Goal: Task Accomplishment & Management: Use online tool/utility

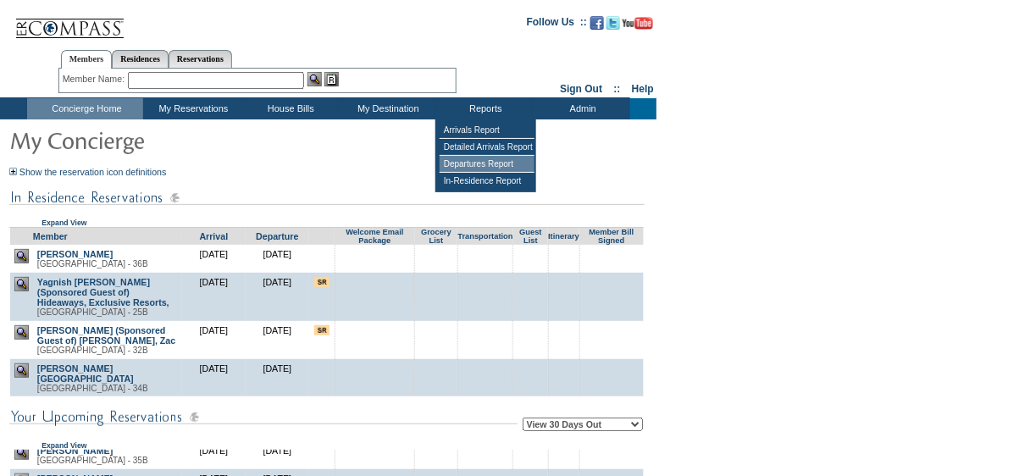
click at [464, 166] on td "Departures Report" at bounding box center [487, 164] width 95 height 17
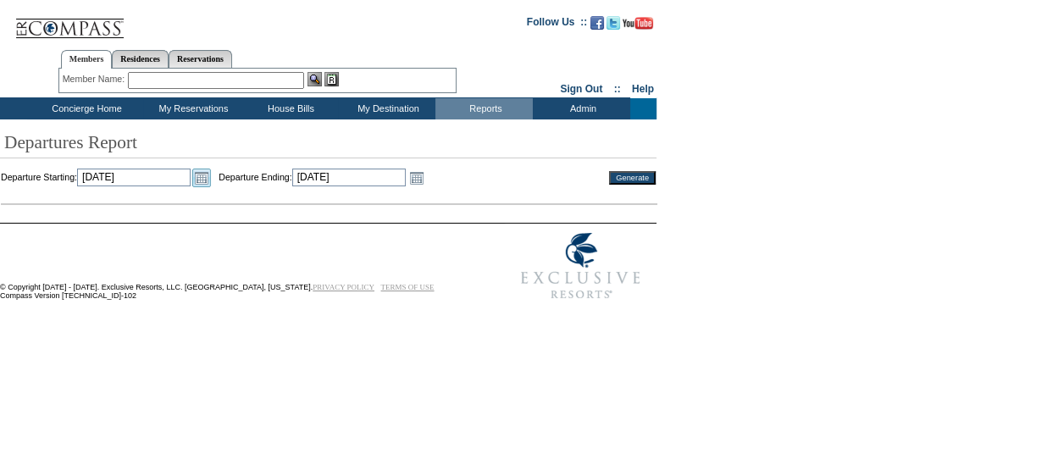
click at [211, 178] on link "Open the calendar popup." at bounding box center [201, 178] width 19 height 19
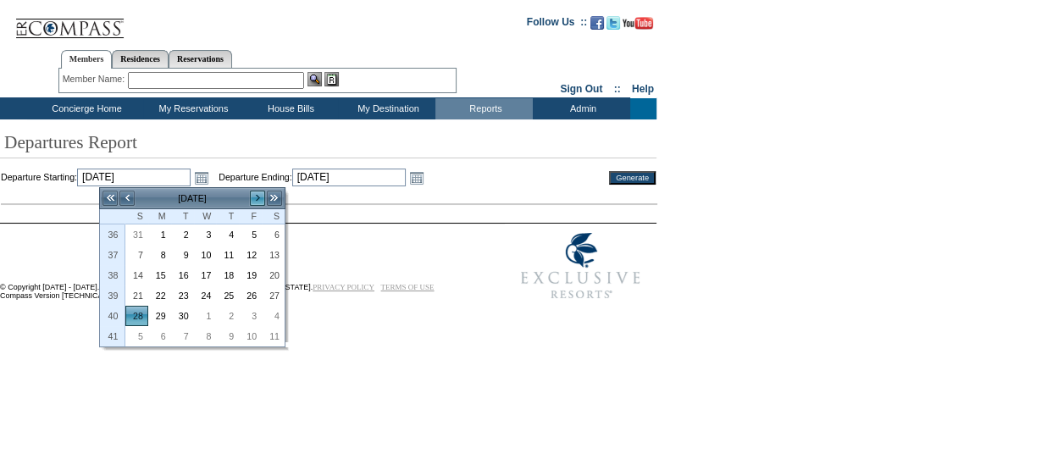
click at [254, 197] on link ">" at bounding box center [257, 198] width 17 height 17
click at [142, 249] on link "5" at bounding box center [136, 255] width 21 height 19
type input "[DATE]"
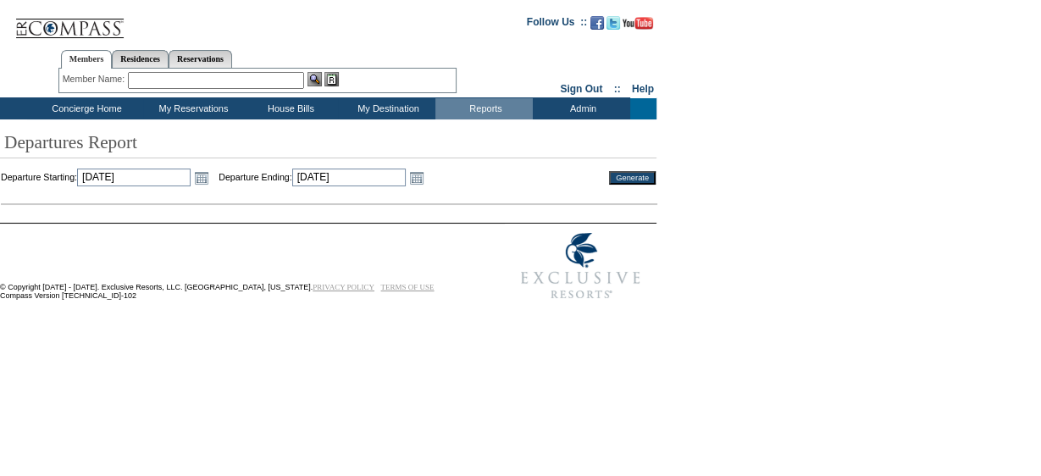
click at [623, 178] on input "Generate" at bounding box center [632, 178] width 47 height 14
